Goal: Task Accomplishment & Management: Manage account settings

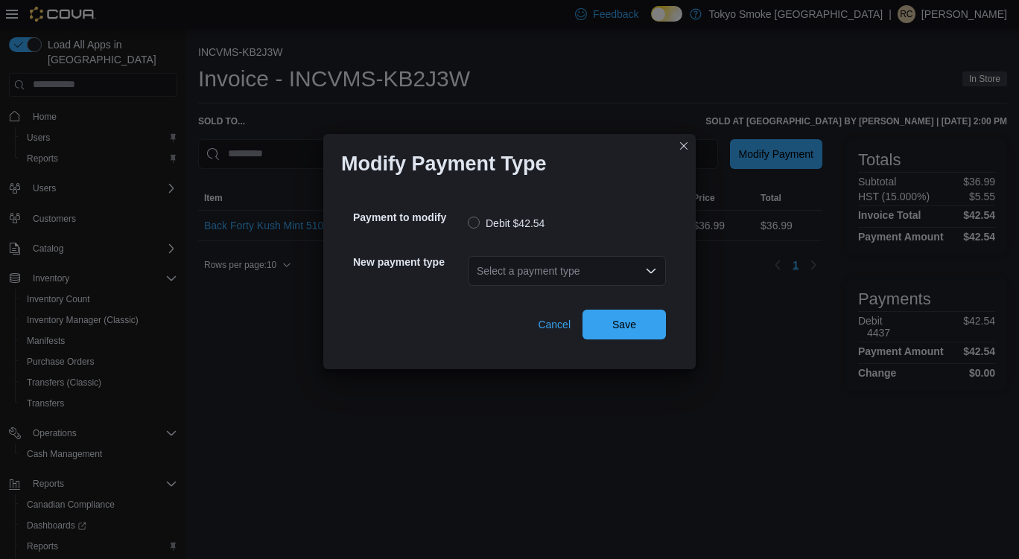
click at [538, 273] on div "Select a payment type" at bounding box center [567, 271] width 198 height 30
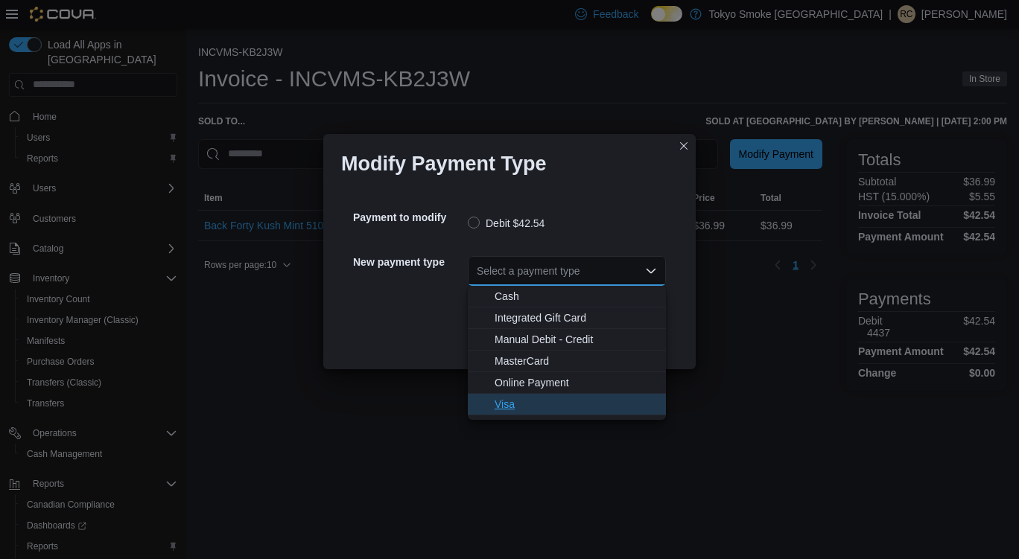
click at [535, 409] on span "Visa" at bounding box center [575, 404] width 162 height 15
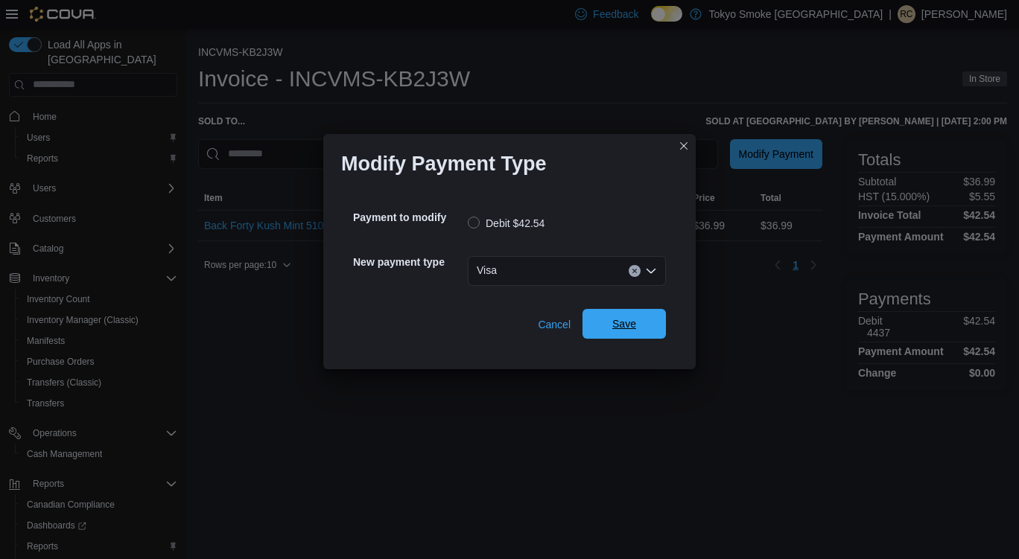
click at [646, 329] on span "Save" at bounding box center [624, 324] width 66 height 30
click at [544, 281] on div "Select a payment type" at bounding box center [567, 271] width 198 height 30
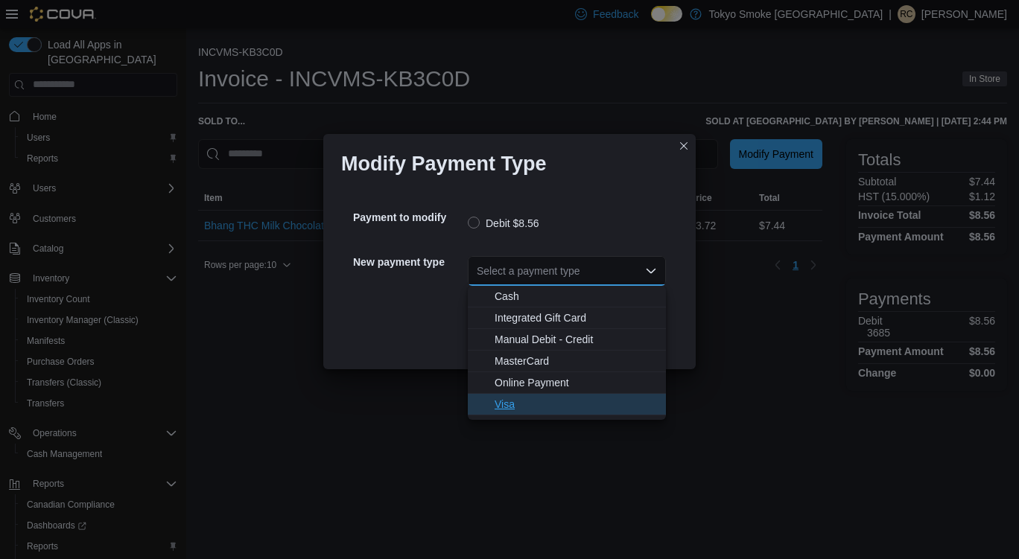
click at [544, 407] on span "Visa" at bounding box center [575, 404] width 162 height 15
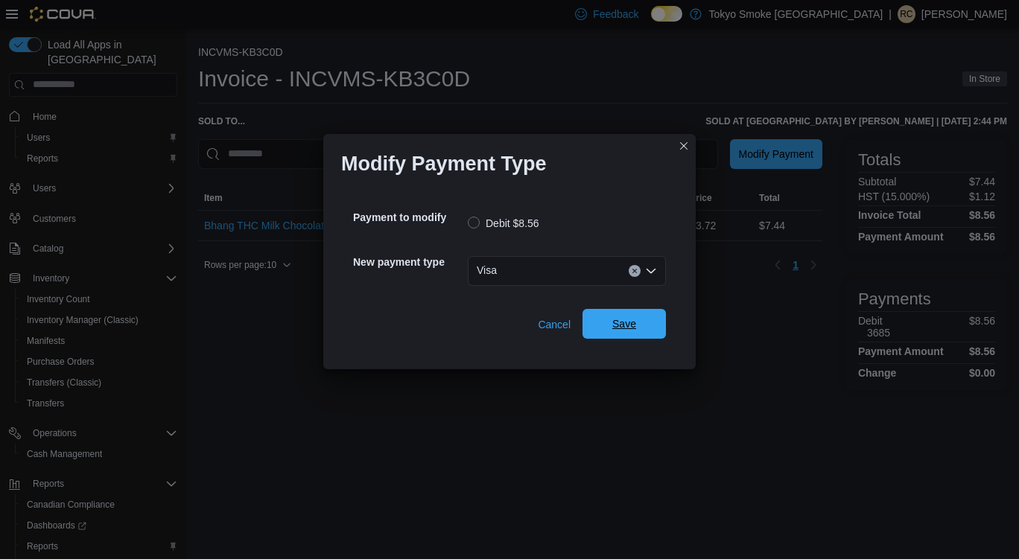
click at [634, 317] on span "Save" at bounding box center [624, 323] width 24 height 15
click at [647, 273] on icon "Open list of options" at bounding box center [651, 271] width 12 height 12
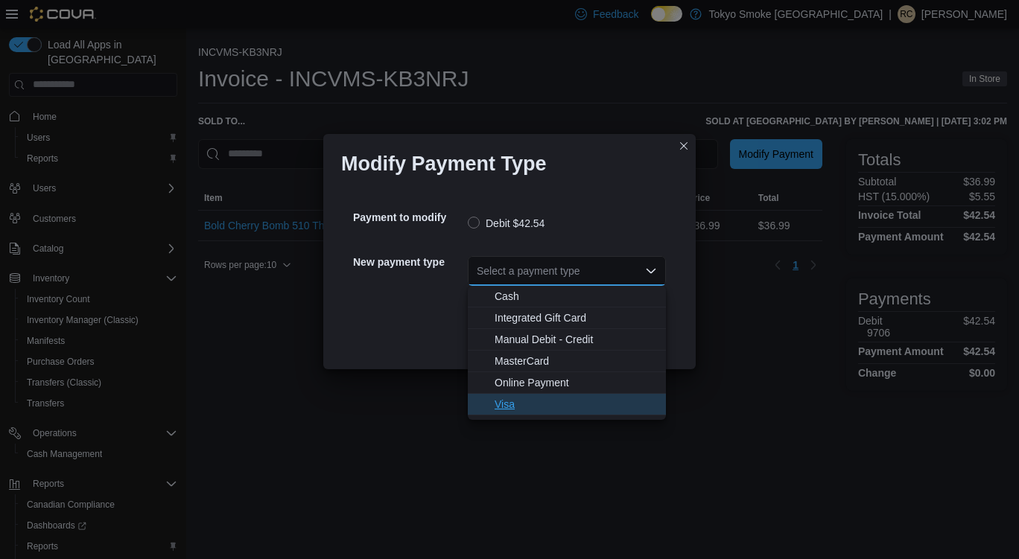
click at [520, 413] on button "Visa" at bounding box center [567, 405] width 198 height 22
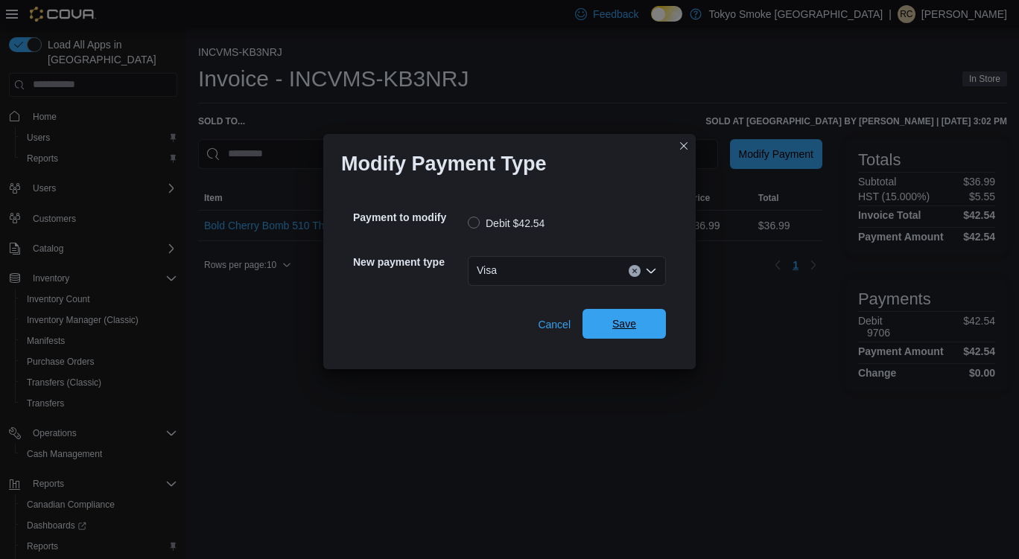
click at [632, 334] on span "Save" at bounding box center [624, 324] width 66 height 30
click at [544, 275] on div "Select a payment type" at bounding box center [567, 271] width 198 height 30
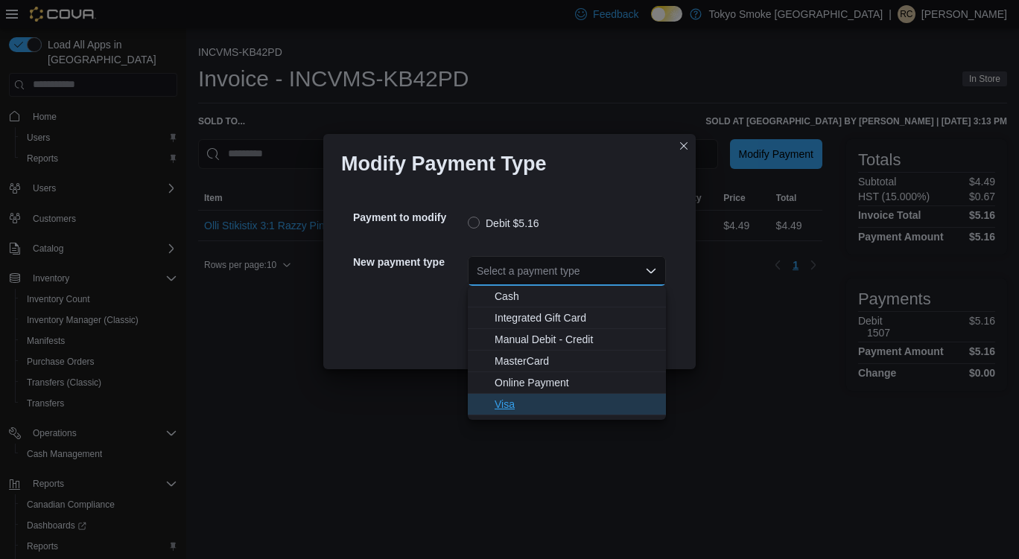
click at [526, 408] on span "Visa" at bounding box center [575, 404] width 162 height 15
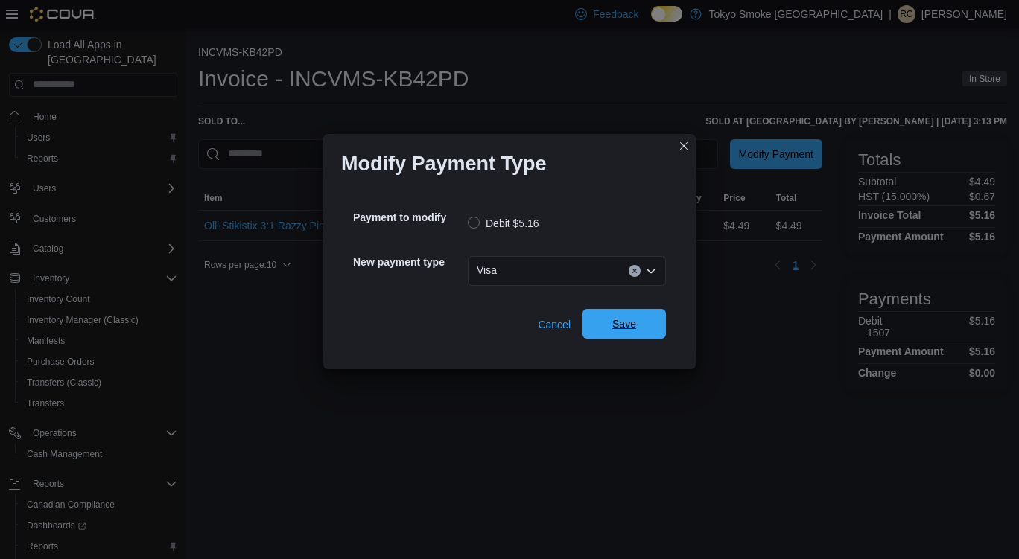
click at [634, 331] on span "Save" at bounding box center [624, 323] width 24 height 15
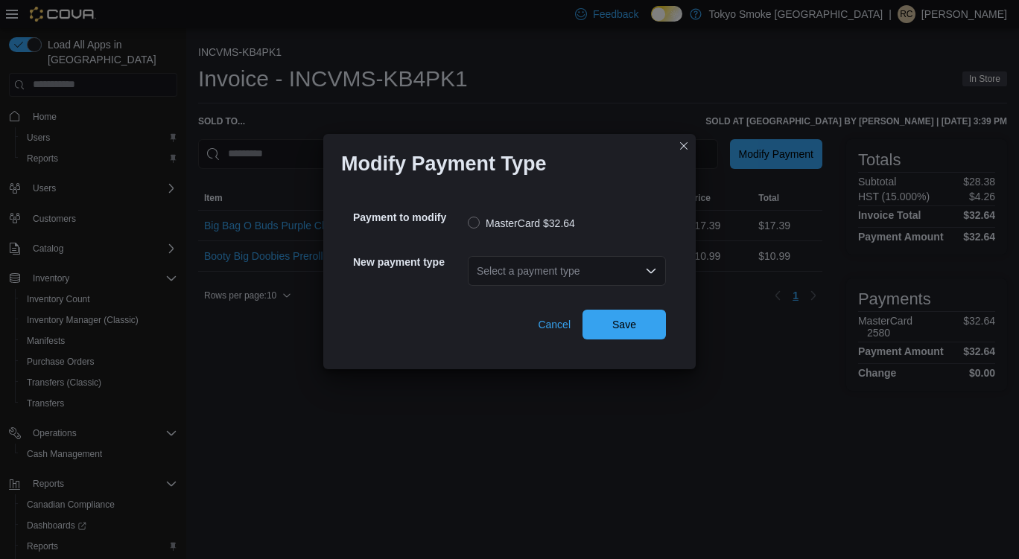
click at [562, 279] on div "Select a payment type" at bounding box center [567, 271] width 198 height 30
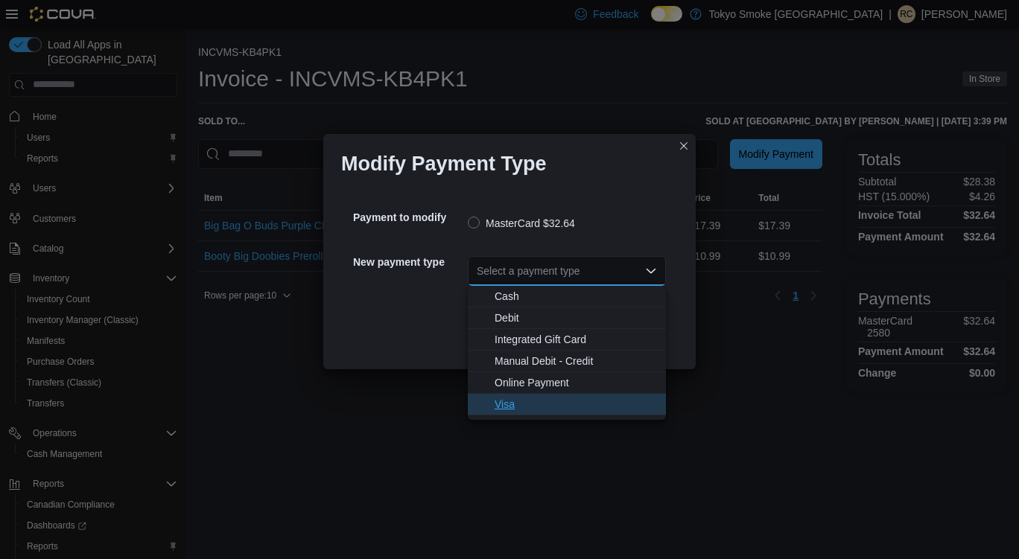
click at [527, 410] on span "Visa" at bounding box center [575, 404] width 162 height 15
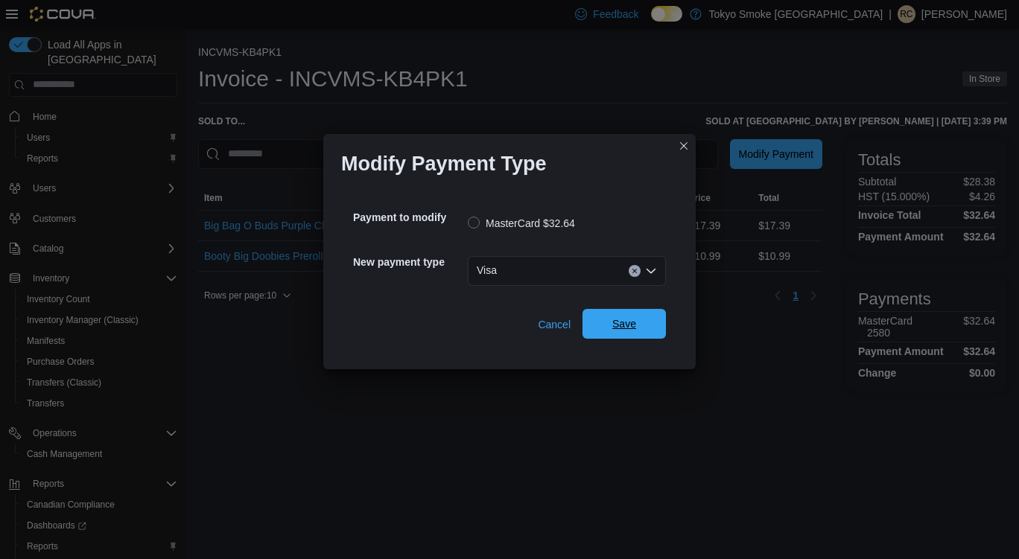
click at [630, 334] on span "Save" at bounding box center [624, 324] width 66 height 30
click at [547, 273] on div "Select a payment type" at bounding box center [567, 271] width 198 height 30
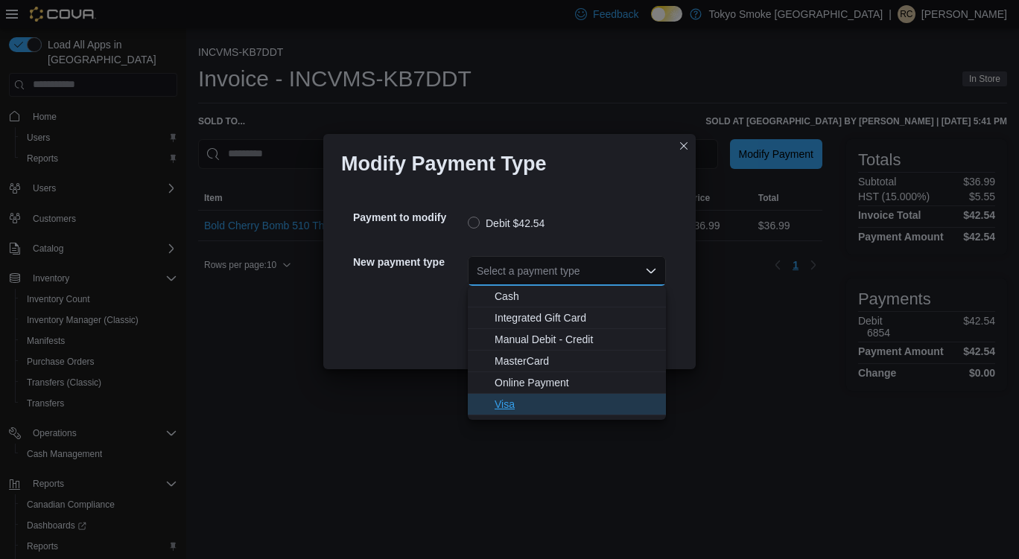
click at [519, 399] on span "Visa" at bounding box center [575, 404] width 162 height 15
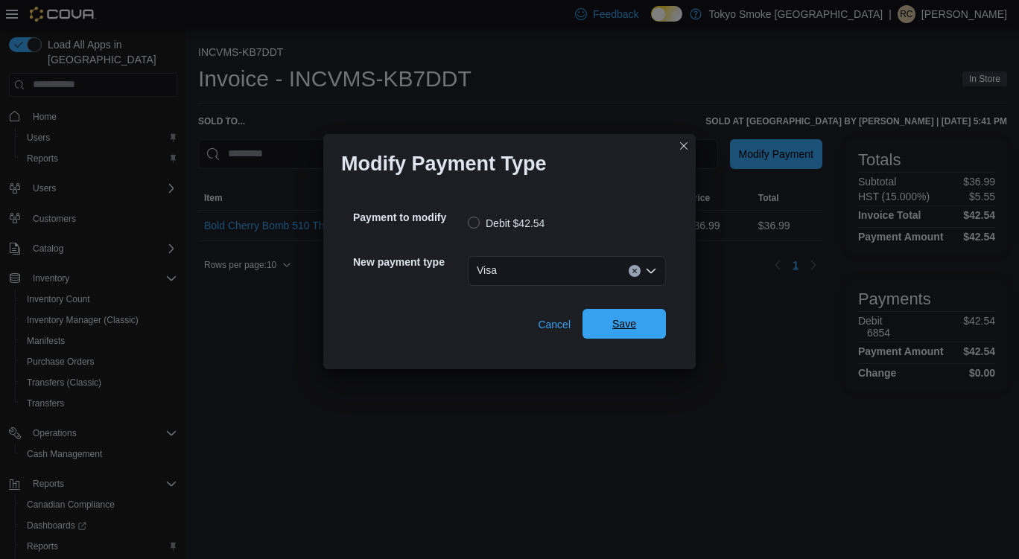
click at [630, 331] on span "Save" at bounding box center [624, 323] width 24 height 15
click at [561, 273] on div "Select a payment type" at bounding box center [567, 271] width 198 height 30
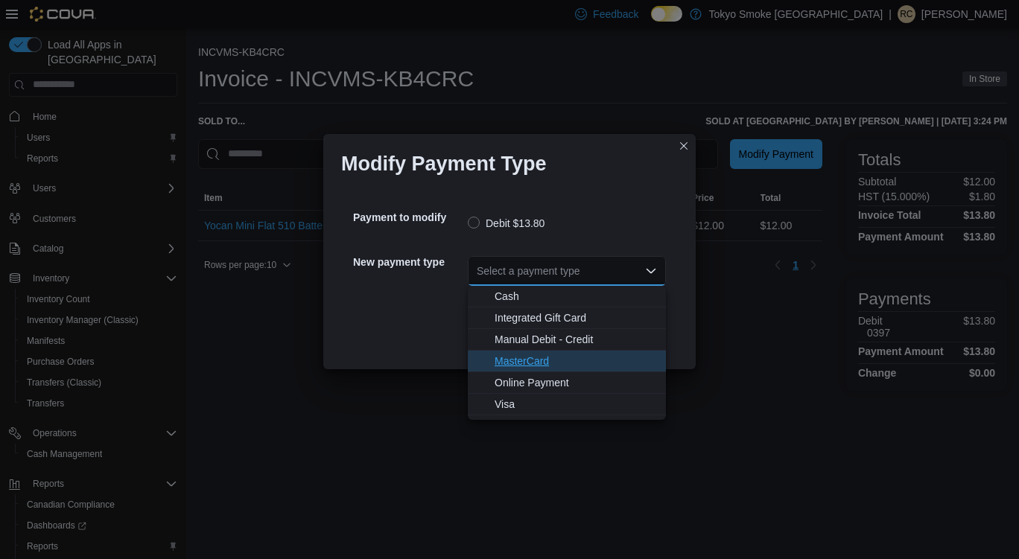
click at [544, 363] on span "MasterCard" at bounding box center [575, 361] width 162 height 15
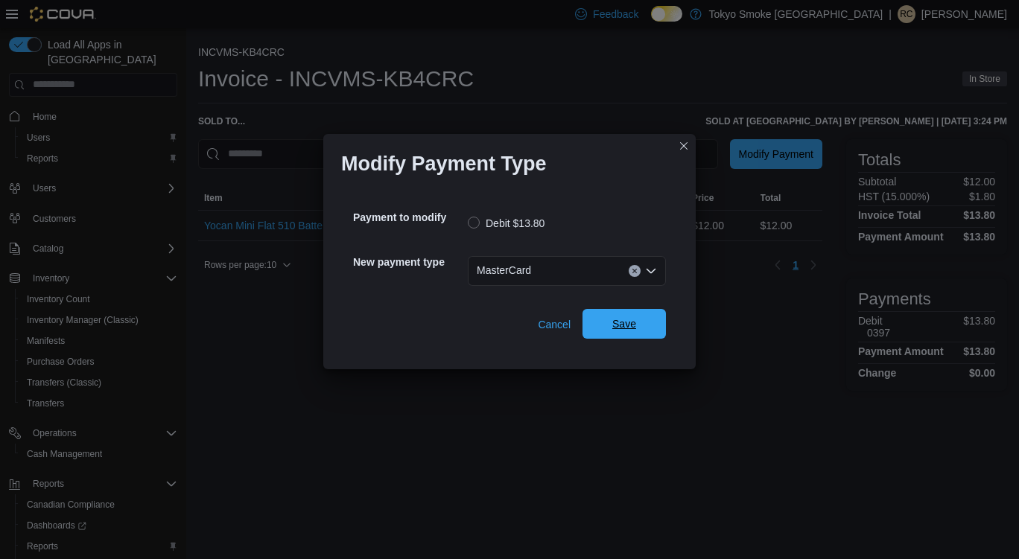
click at [628, 332] on span "Save" at bounding box center [624, 324] width 66 height 30
click at [589, 278] on div "Select a payment type" at bounding box center [567, 271] width 198 height 30
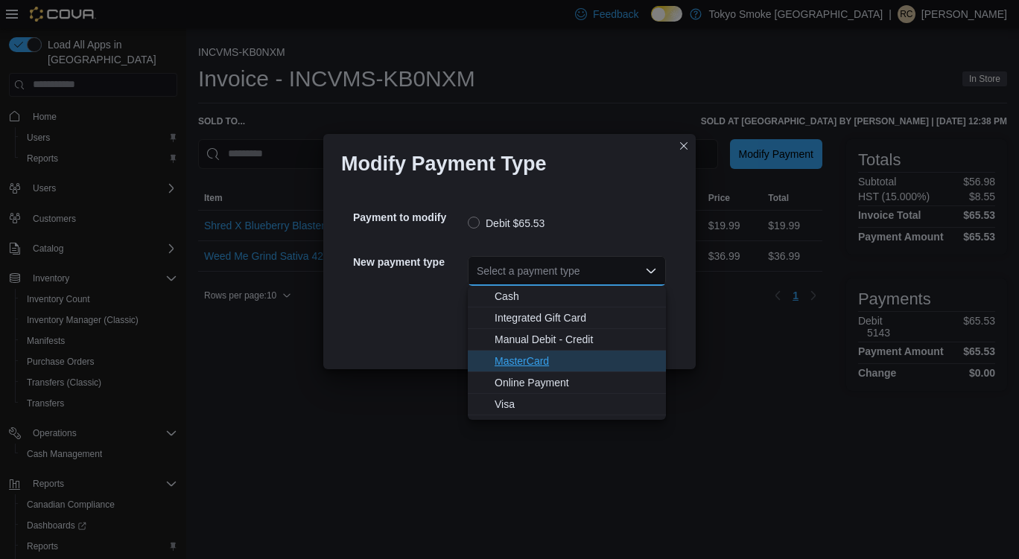
click at [543, 364] on span "MasterCard" at bounding box center [575, 361] width 162 height 15
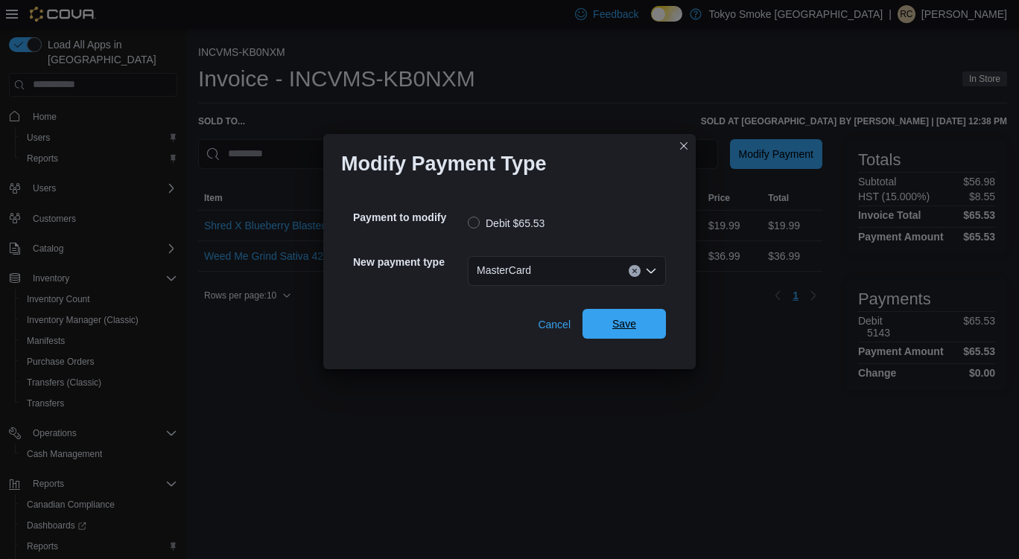
click at [641, 312] on span "Save" at bounding box center [624, 324] width 66 height 30
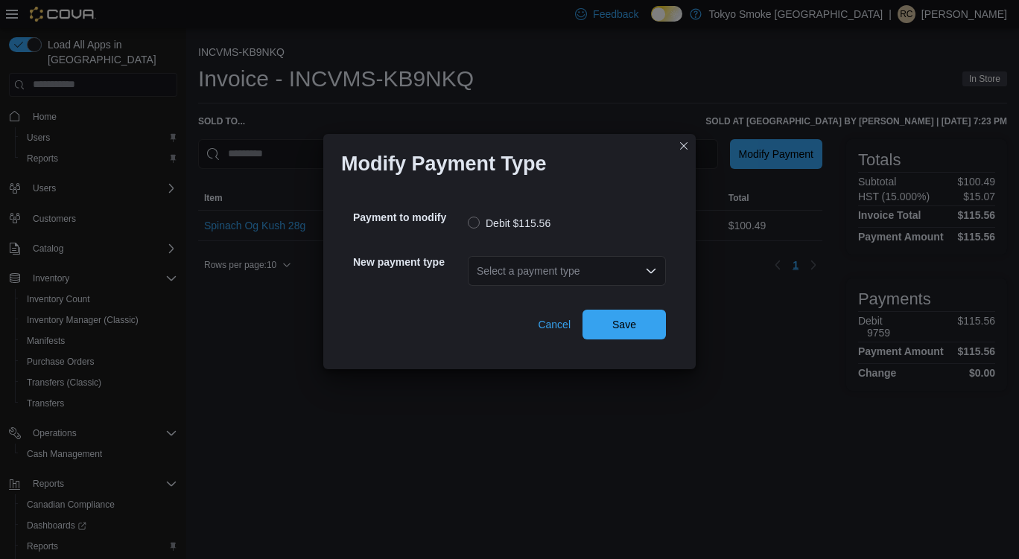
click at [551, 266] on div "Select a payment type" at bounding box center [567, 271] width 198 height 30
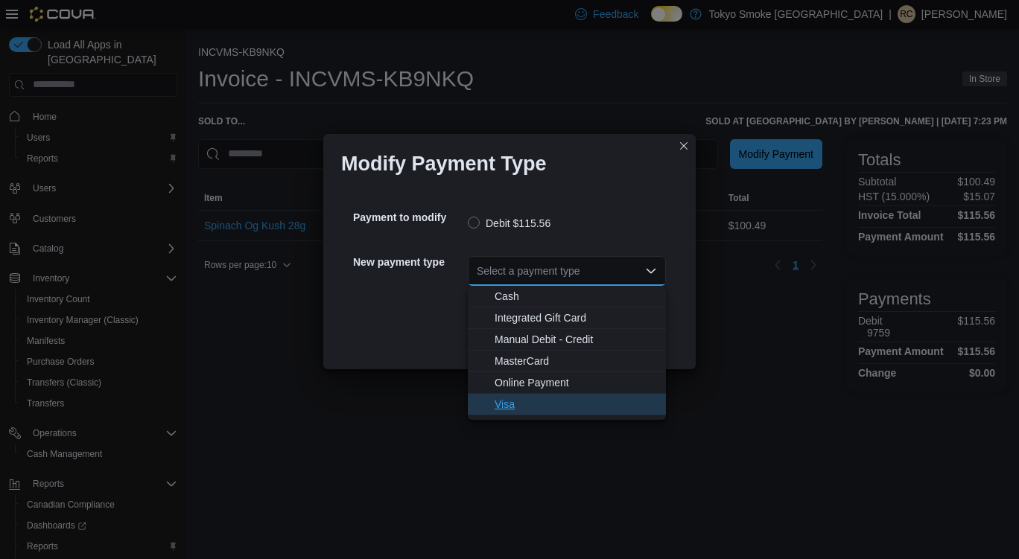
click at [541, 407] on span "Visa" at bounding box center [575, 404] width 162 height 15
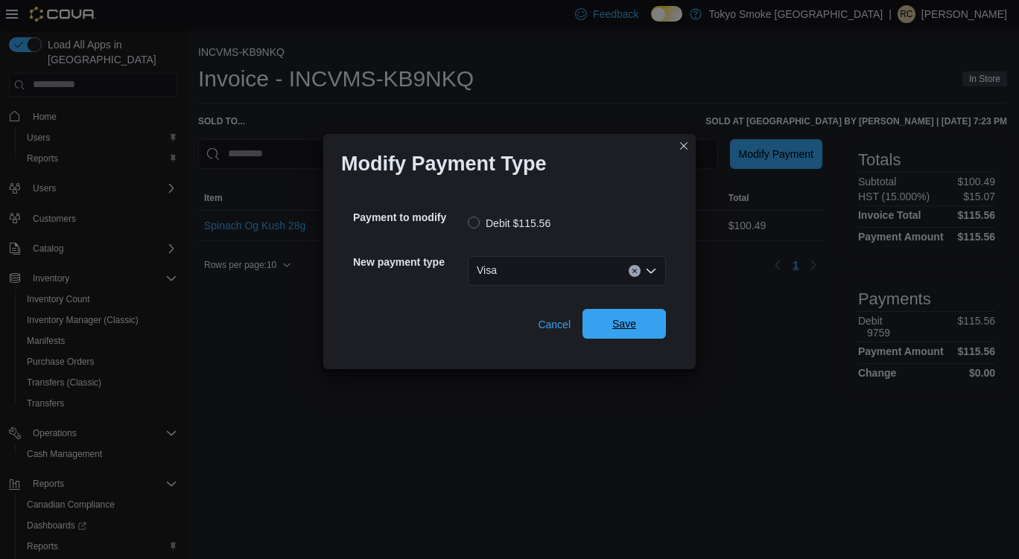
click at [631, 330] on span "Save" at bounding box center [624, 323] width 24 height 15
click at [576, 268] on div "Select a payment type" at bounding box center [567, 271] width 198 height 30
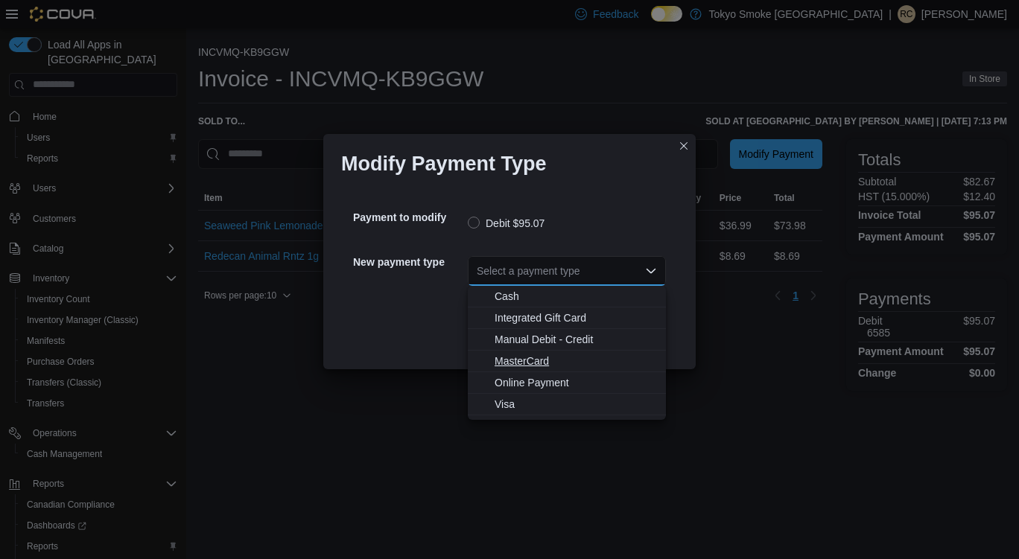
click at [518, 372] on button "MasterCard" at bounding box center [567, 362] width 198 height 22
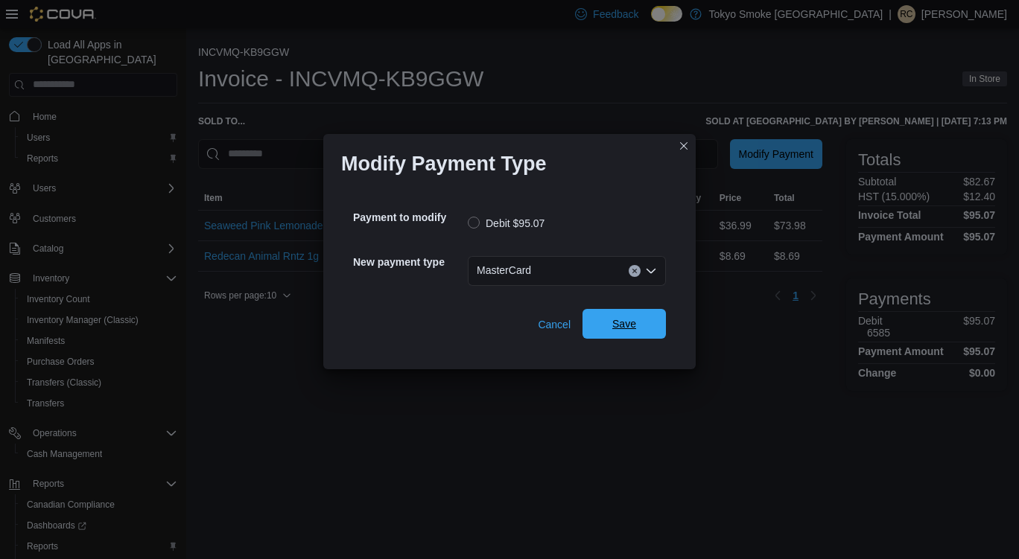
click at [628, 319] on span "Save" at bounding box center [624, 323] width 24 height 15
click at [524, 266] on div "Select a payment type" at bounding box center [567, 271] width 198 height 30
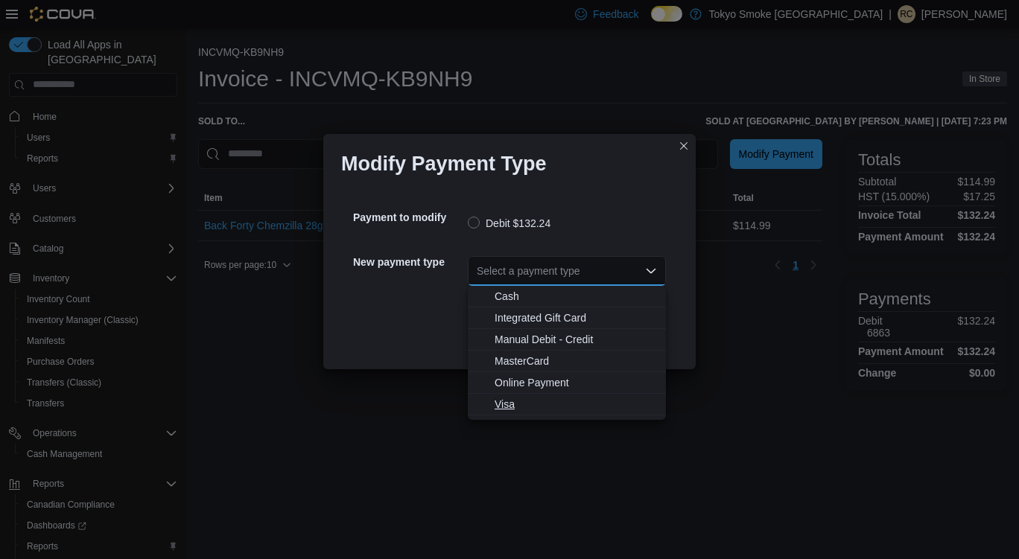
click at [507, 404] on span "Visa" at bounding box center [575, 404] width 162 height 15
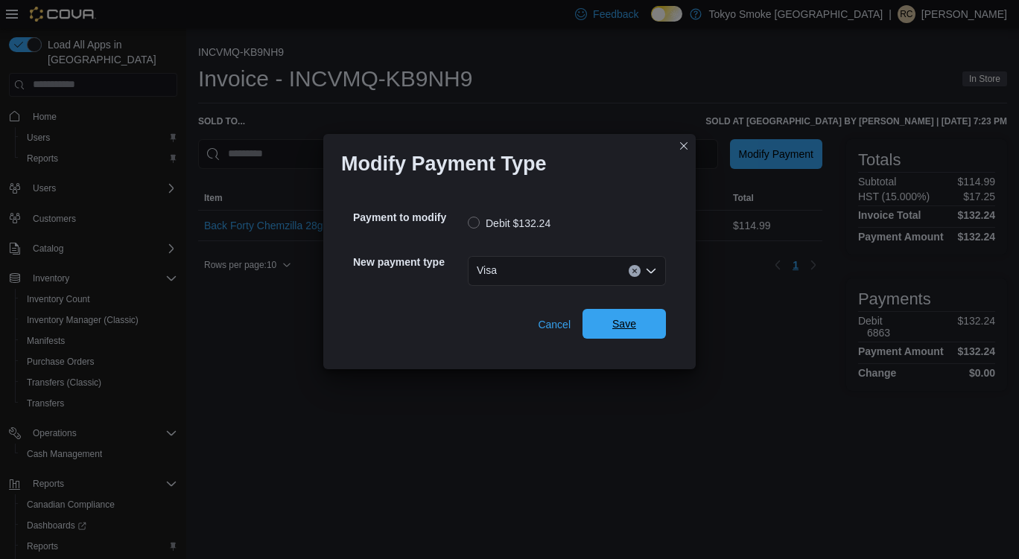
click at [619, 325] on span "Save" at bounding box center [624, 323] width 24 height 15
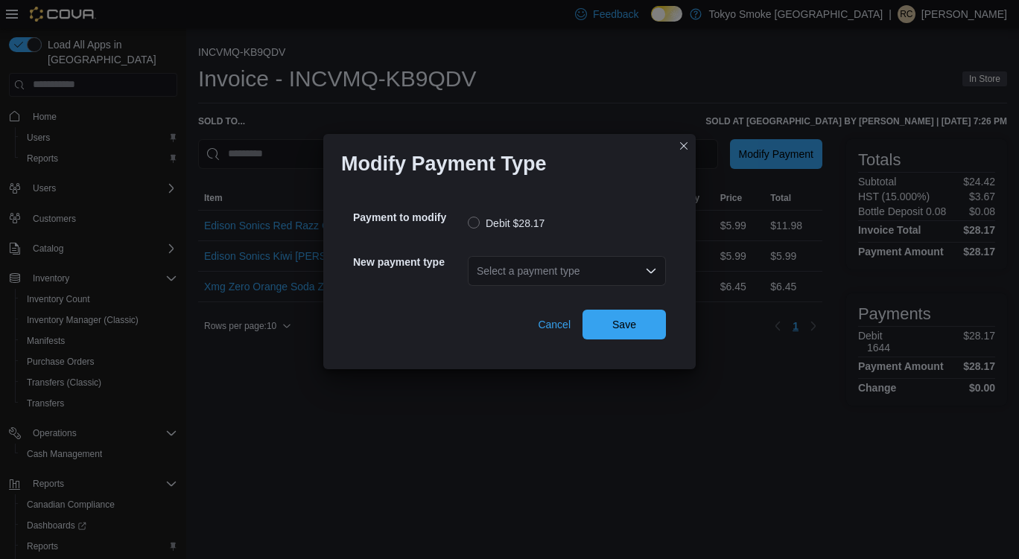
click at [547, 264] on div "Select a payment type" at bounding box center [567, 271] width 198 height 30
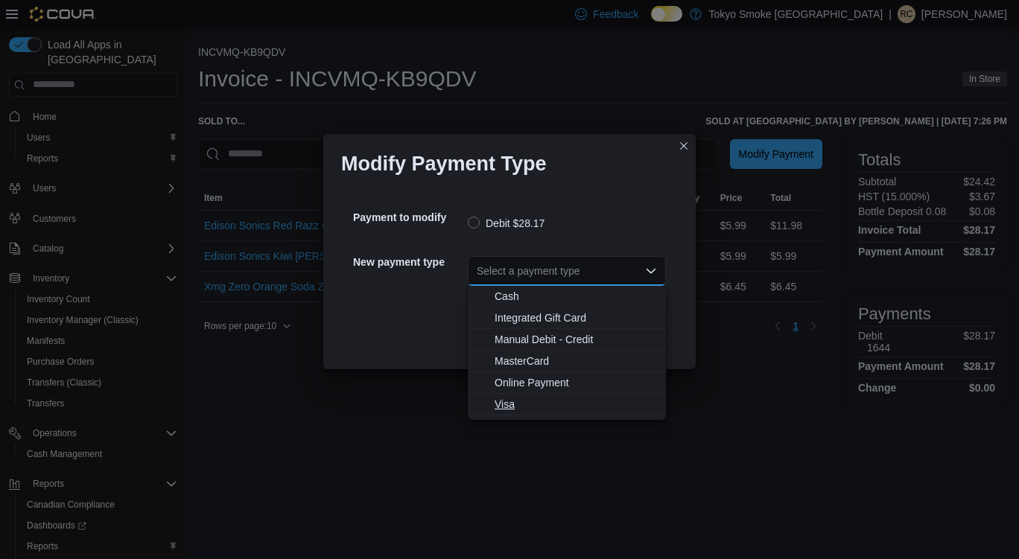
click at [514, 400] on span "Visa" at bounding box center [575, 404] width 162 height 15
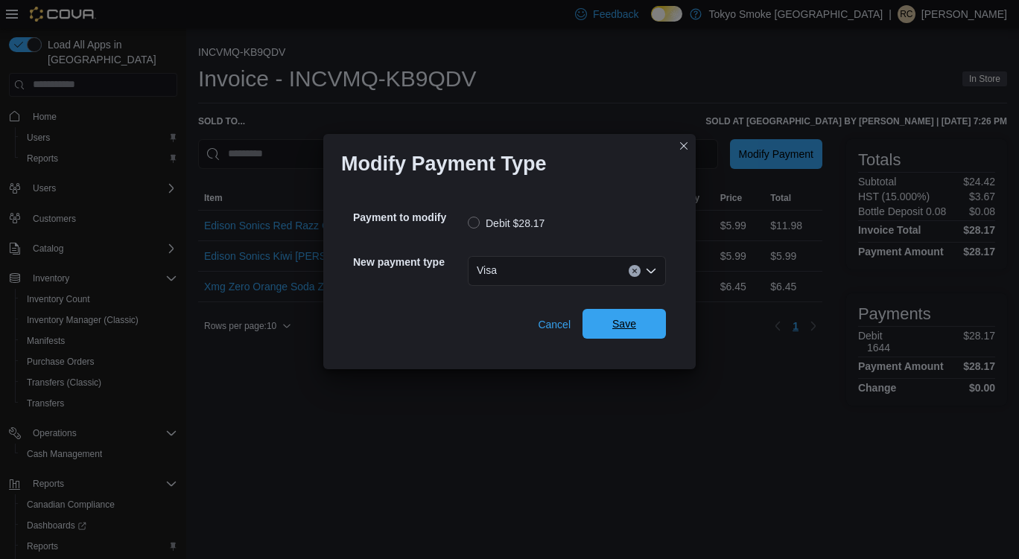
click at [644, 322] on span "Save" at bounding box center [624, 324] width 66 height 30
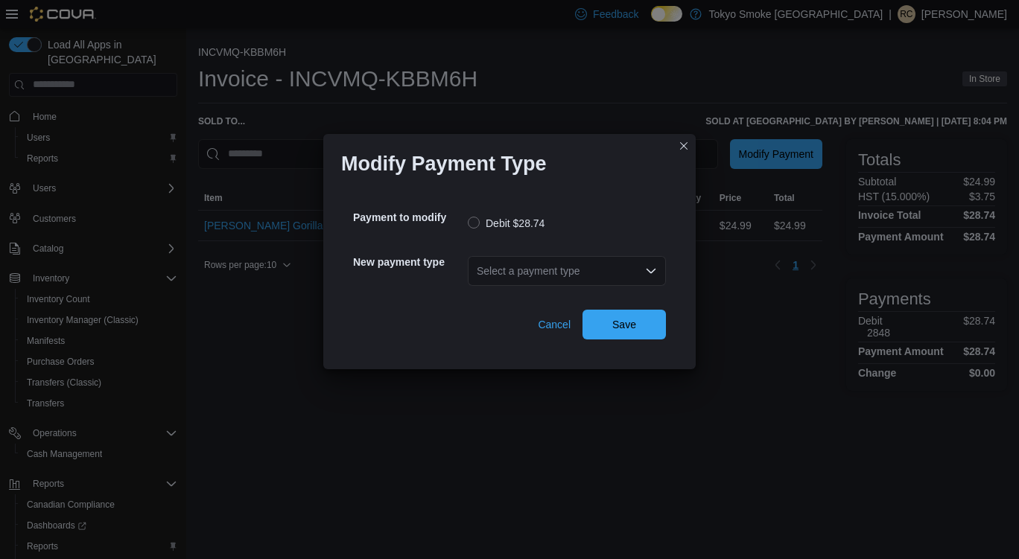
click at [553, 278] on div "Select a payment type" at bounding box center [567, 271] width 198 height 30
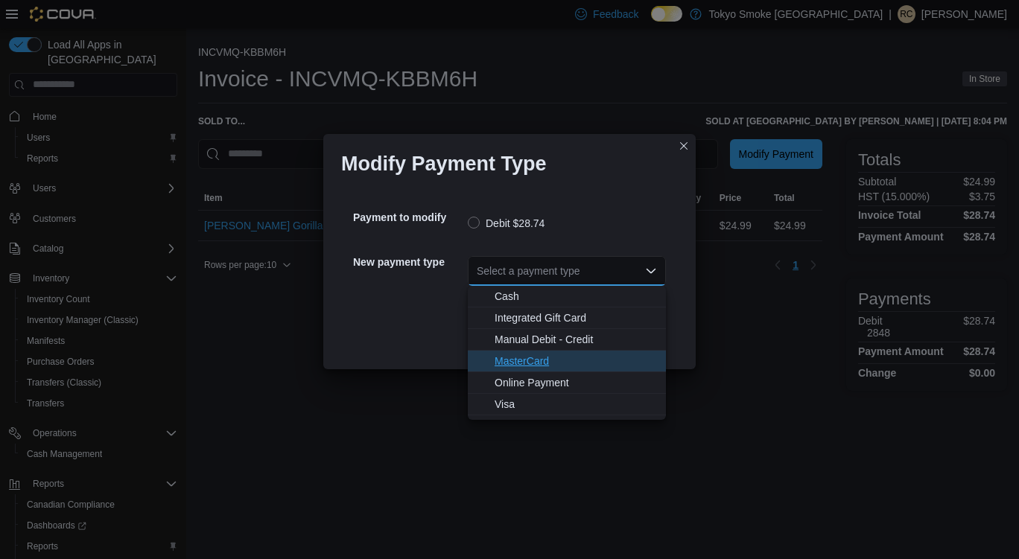
click at [558, 361] on span "MasterCard" at bounding box center [575, 361] width 162 height 15
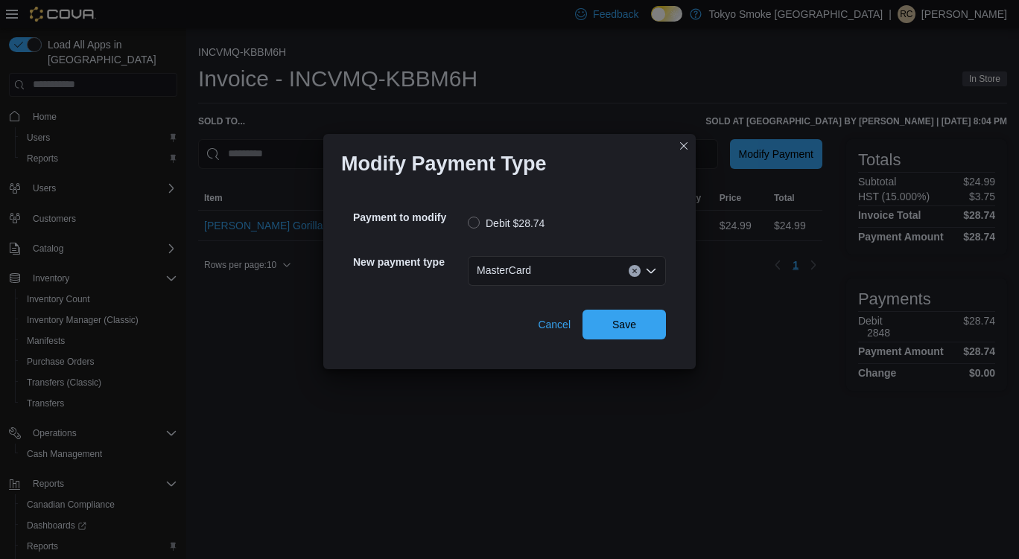
click at [640, 367] on div "Payment to modify Debit $28.74 New payment type MasterCard Combo box. Selected.…" at bounding box center [509, 276] width 372 height 188
click at [625, 324] on span "Save" at bounding box center [624, 323] width 24 height 15
